Goal: Task Accomplishment & Management: Complete application form

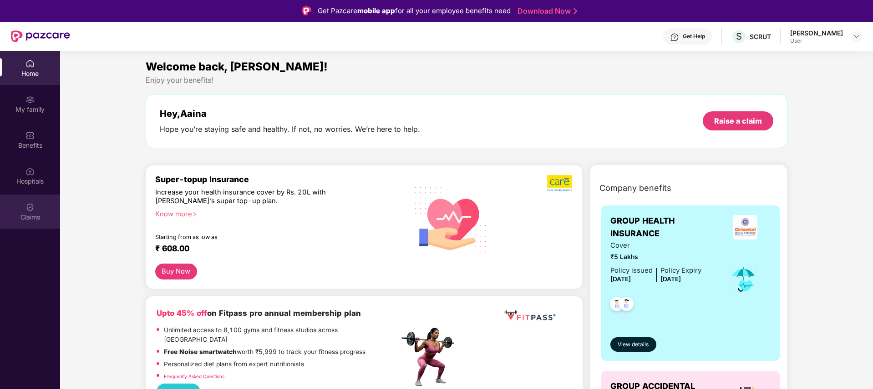
click at [27, 213] on div "Claims" at bounding box center [30, 217] width 60 height 9
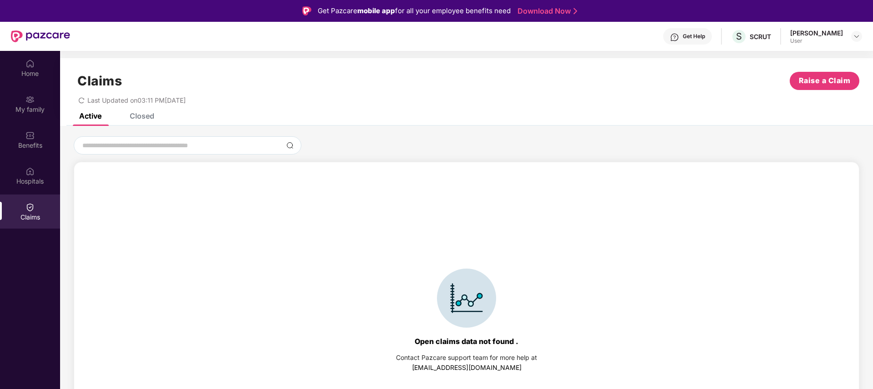
click at [143, 119] on div "Closed" at bounding box center [142, 115] width 25 height 9
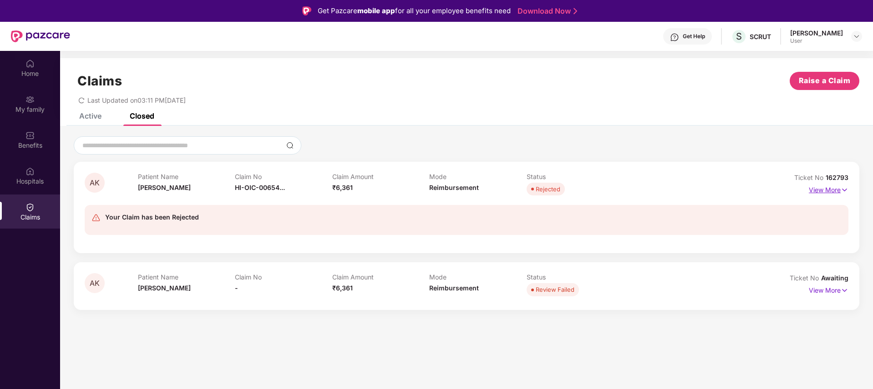
click at [830, 192] on p "View More" at bounding box center [828, 189] width 40 height 12
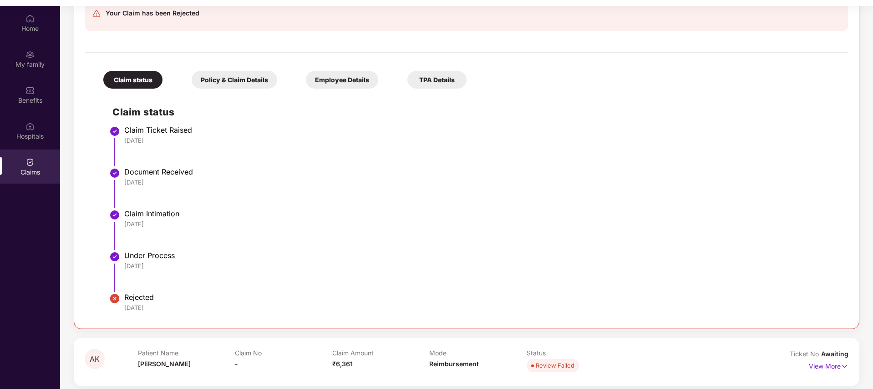
scroll to position [51, 0]
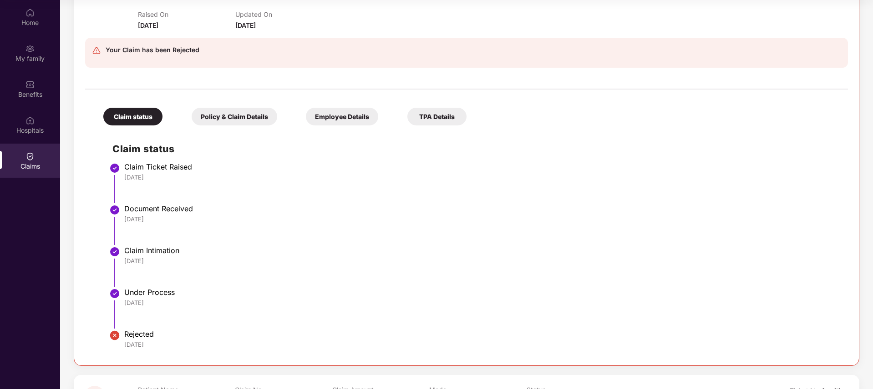
click at [338, 116] on div "Employee Details" at bounding box center [342, 117] width 72 height 18
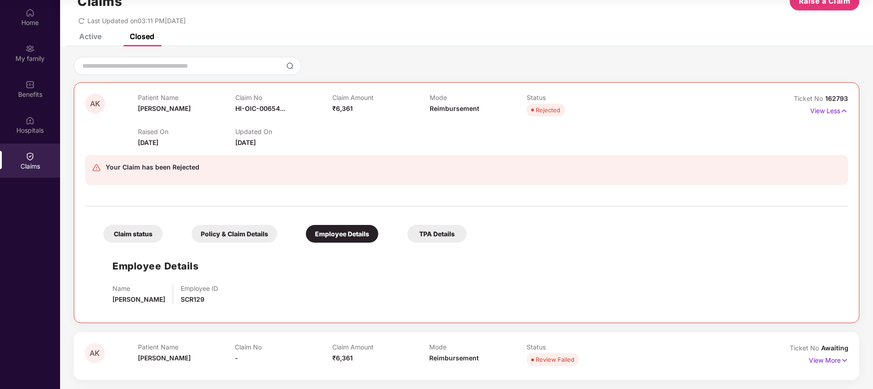
click at [426, 237] on div "TPA Details" at bounding box center [436, 234] width 59 height 18
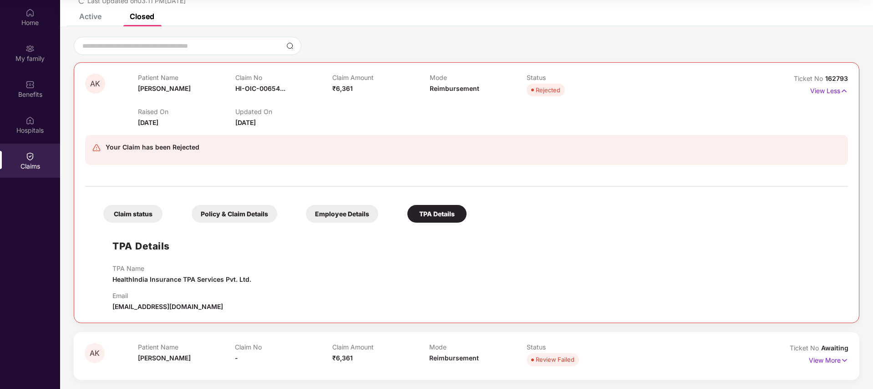
click at [242, 212] on div "Policy & Claim Details" at bounding box center [235, 214] width 86 height 18
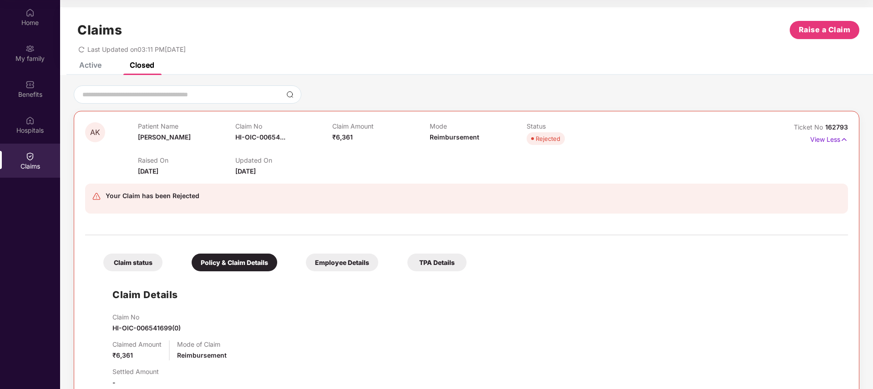
scroll to position [0, 0]
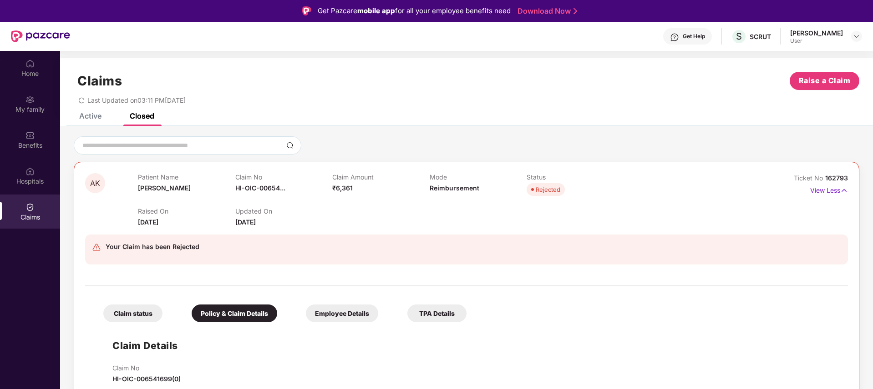
click at [108, 111] on div "Claims Raise a Claim Last Updated on 03:11 PM[DATE]" at bounding box center [466, 85] width 813 height 55
click at [96, 116] on div "Active" at bounding box center [90, 115] width 22 height 9
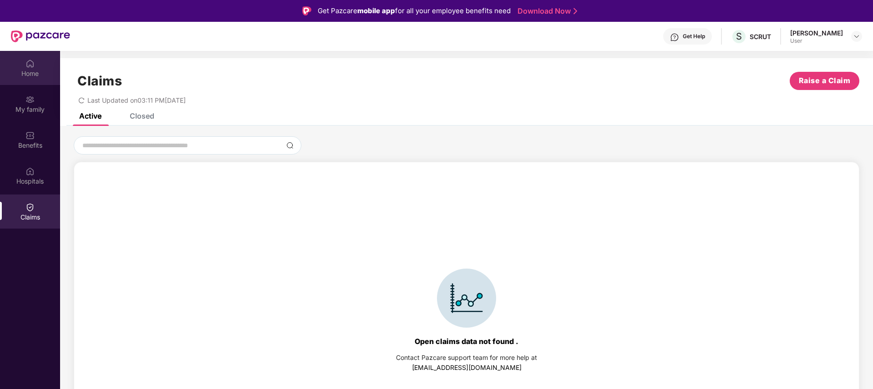
click at [35, 67] on div "Home" at bounding box center [30, 68] width 60 height 34
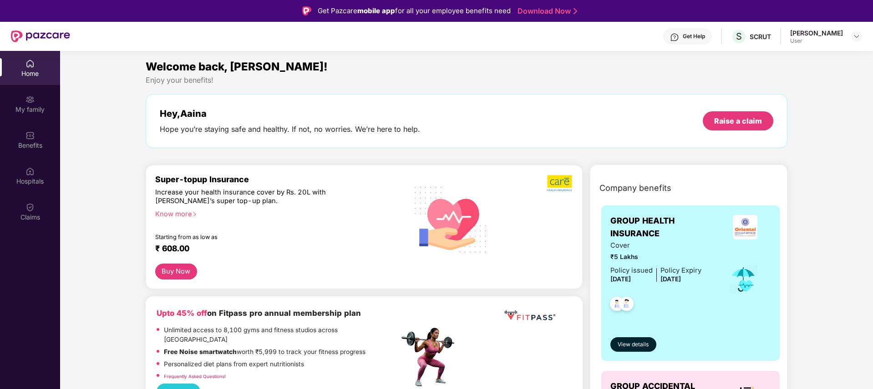
click at [827, 42] on div "User" at bounding box center [816, 40] width 53 height 7
click at [853, 39] on img at bounding box center [856, 36] width 7 height 7
click at [771, 36] on div "SCRUT" at bounding box center [759, 36] width 21 height 9
click at [694, 40] on div "Get Help" at bounding box center [687, 36] width 49 height 16
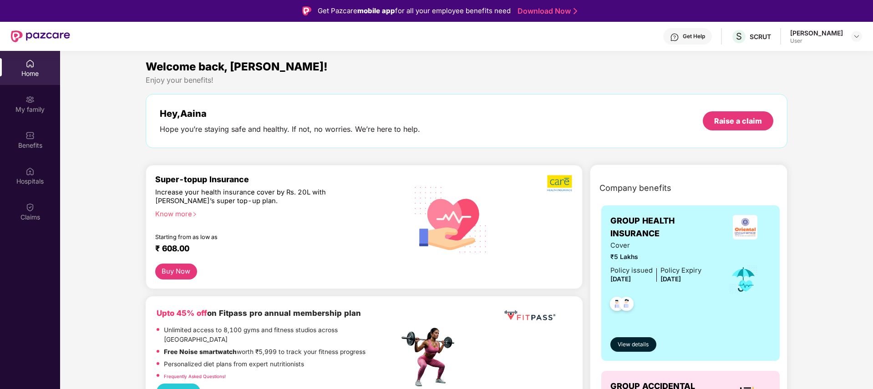
click at [704, 34] on div "Get Help" at bounding box center [693, 36] width 22 height 7
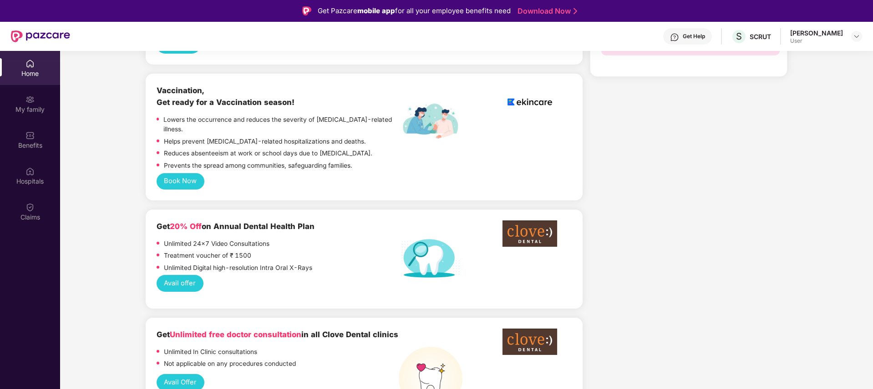
scroll to position [139, 0]
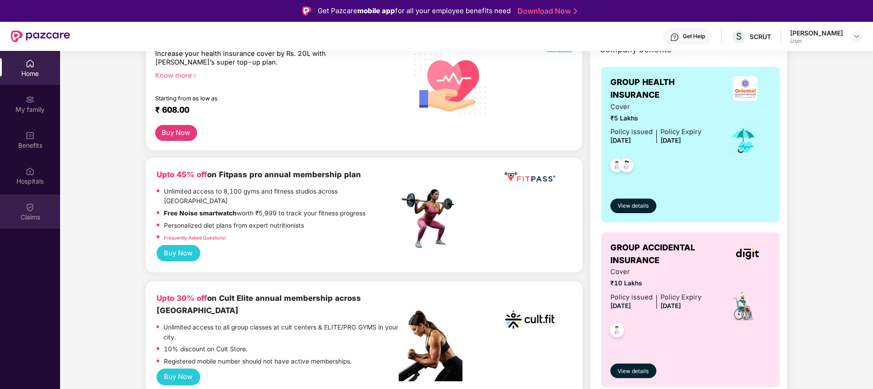
click at [40, 207] on div "Claims" at bounding box center [30, 212] width 60 height 34
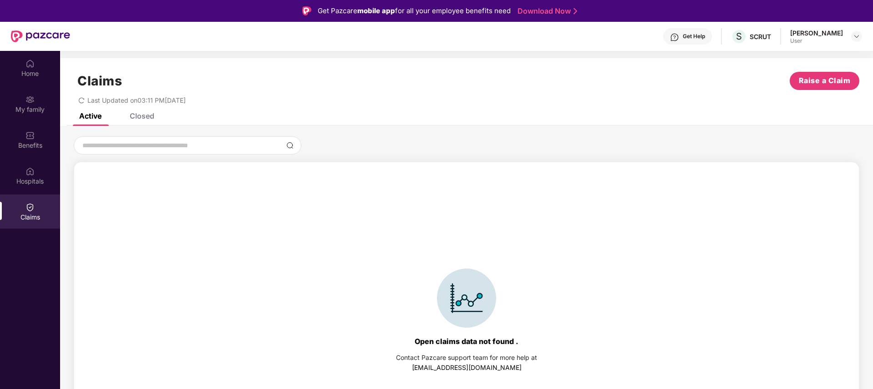
click at [145, 121] on div "Closed" at bounding box center [135, 116] width 38 height 20
click at [134, 119] on div "Closed" at bounding box center [142, 115] width 25 height 9
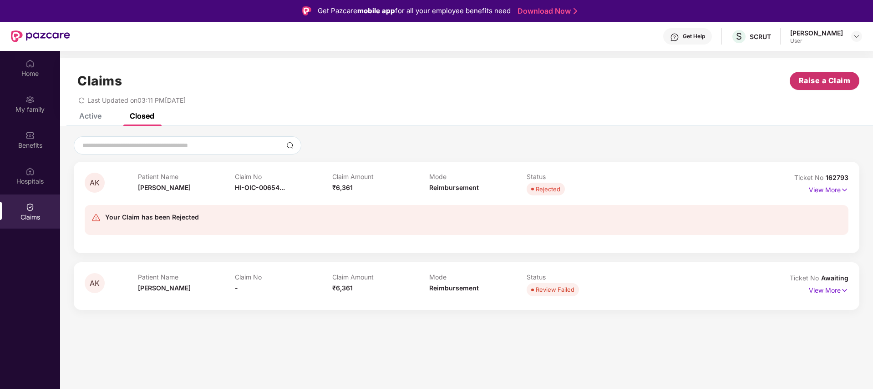
click at [828, 74] on button "Raise a Claim" at bounding box center [824, 81] width 70 height 18
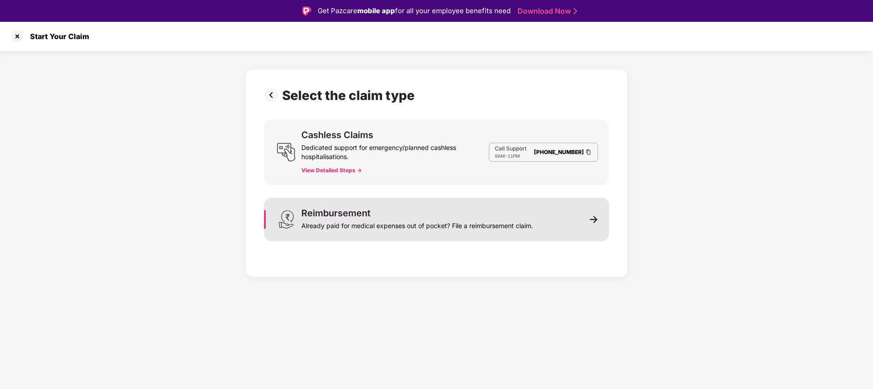
click at [547, 225] on div "Reimbursement Already paid for medical expenses out of pocket? File a reimburse…" at bounding box center [436, 220] width 345 height 44
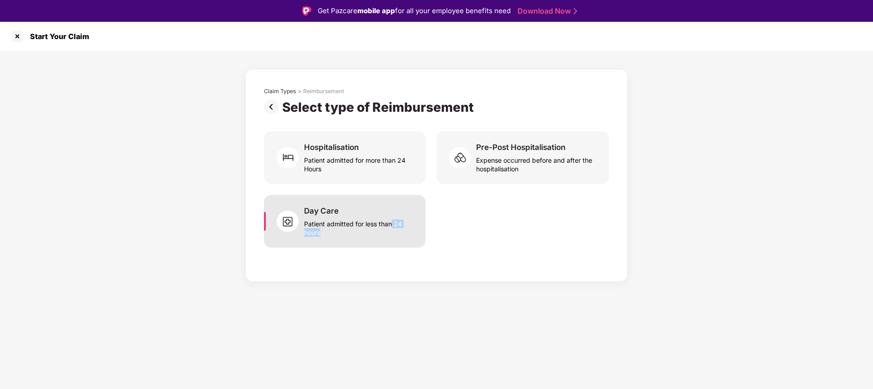
click at [391, 228] on div "Patient admitted for less than 24 hours" at bounding box center [359, 226] width 111 height 21
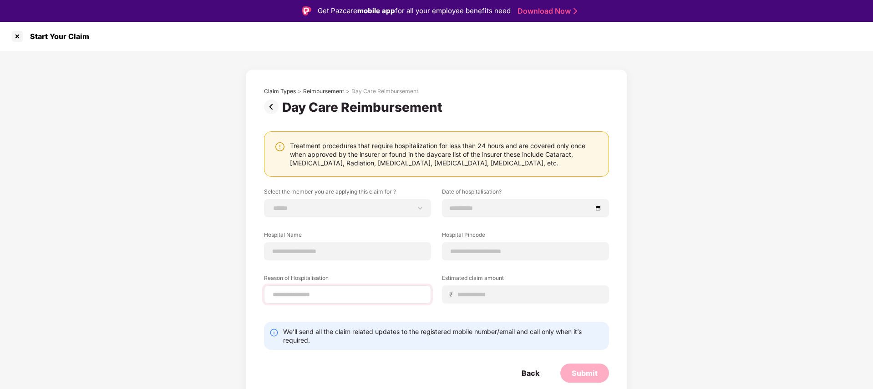
scroll to position [22, 0]
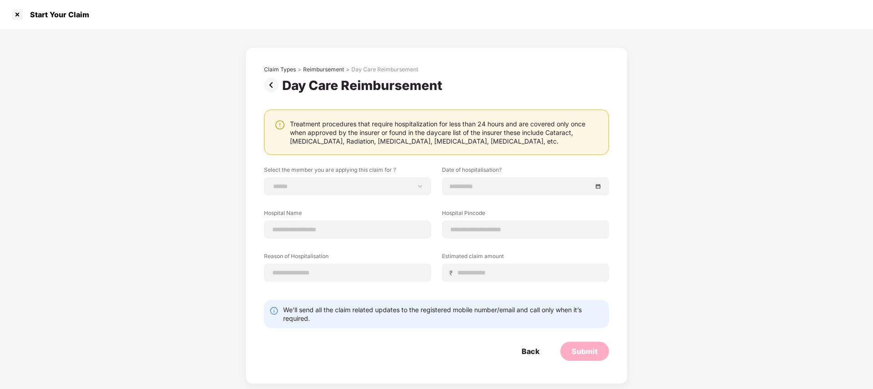
click at [274, 85] on img at bounding box center [273, 85] width 18 height 15
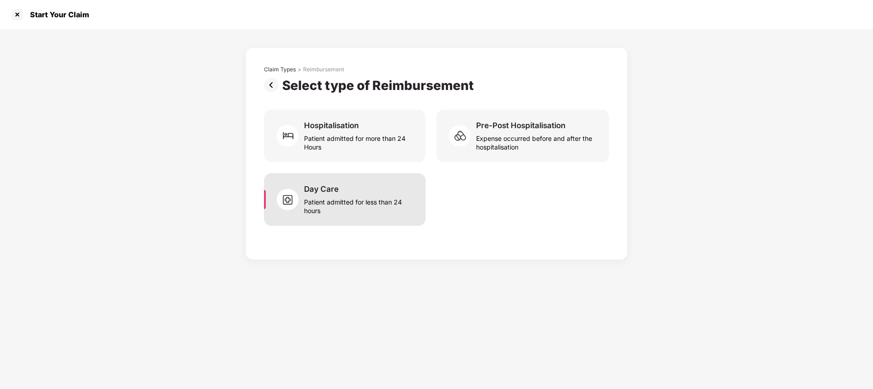
click at [349, 183] on div "Day Care Patient admitted for less than 24 hours" at bounding box center [345, 199] width 162 height 53
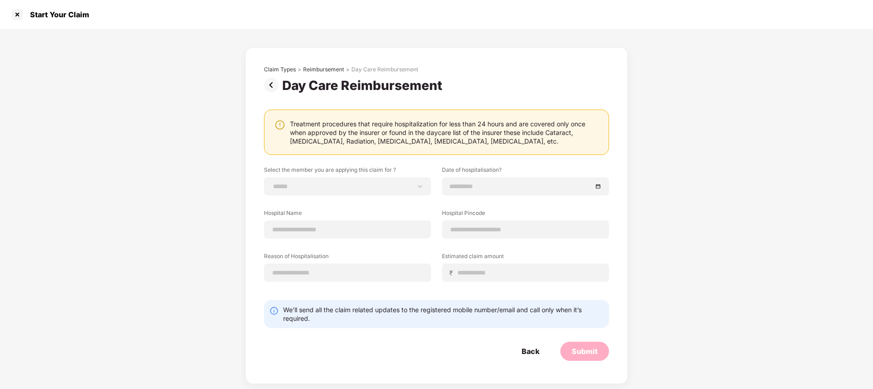
click at [476, 140] on div "Treatment procedures that require hospitalization for less than 24 hours and ar…" at bounding box center [444, 133] width 309 height 26
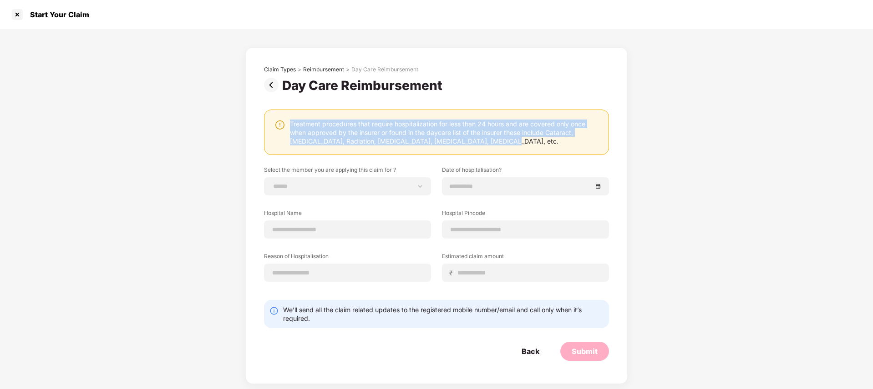
drag, startPoint x: 484, startPoint y: 140, endPoint x: 290, endPoint y: 116, distance: 195.3
click at [290, 116] on div "Treatment procedures that require hospitalization for less than 24 hours and ar…" at bounding box center [436, 132] width 345 height 45
click at [266, 81] on img at bounding box center [273, 85] width 18 height 15
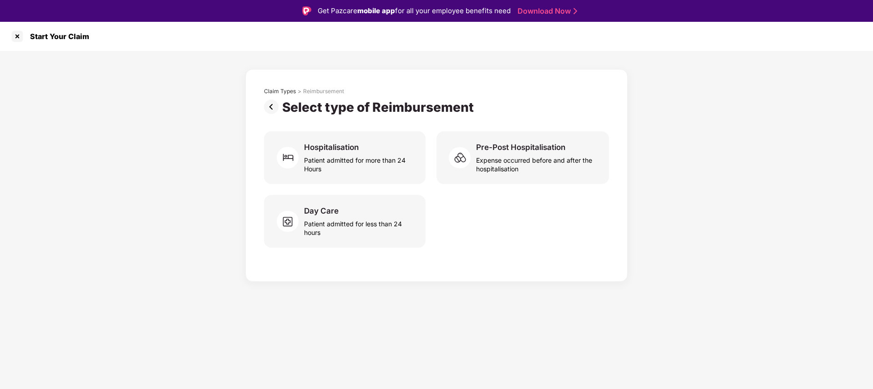
click at [269, 108] on img at bounding box center [273, 107] width 18 height 15
